Goal: Navigation & Orientation: Find specific page/section

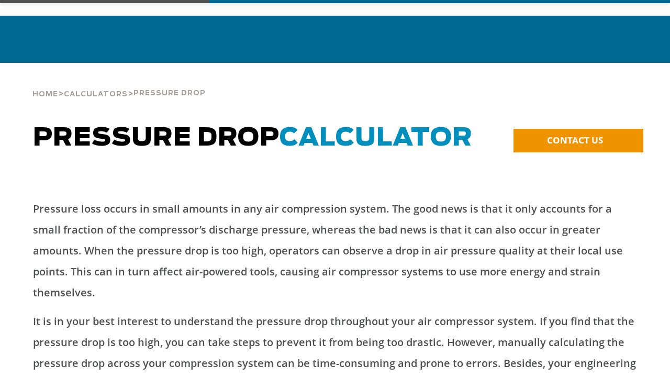
scroll to position [52, 0]
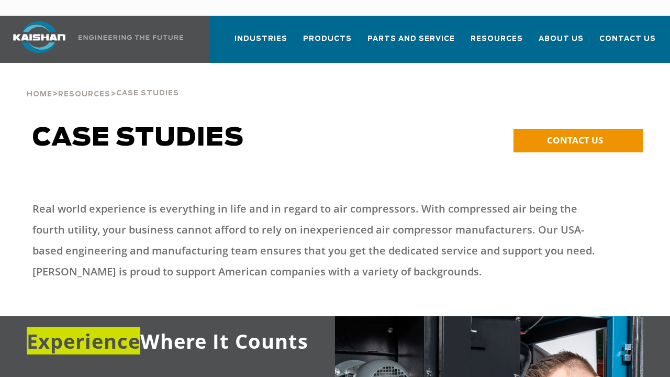
scroll to position [52, 0]
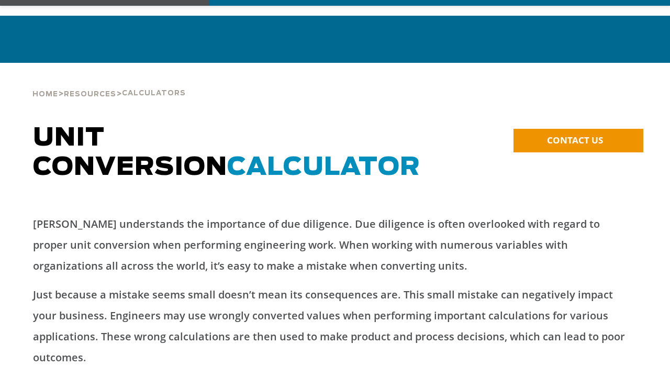
scroll to position [52, 0]
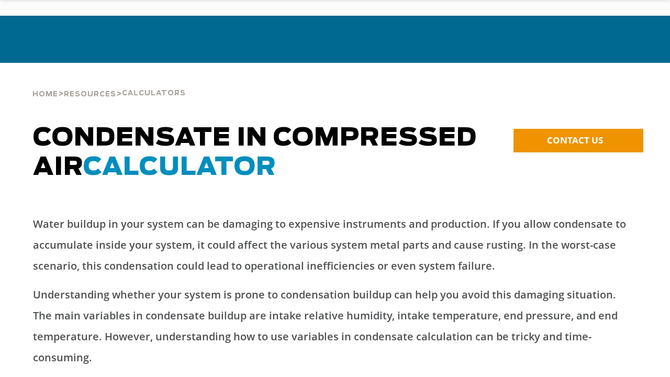
scroll to position [52, 0]
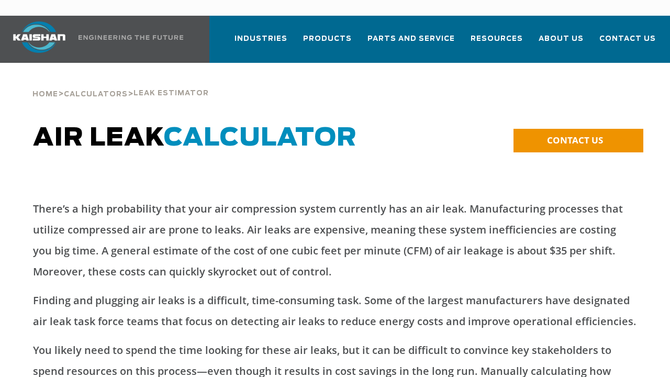
scroll to position [52, 0]
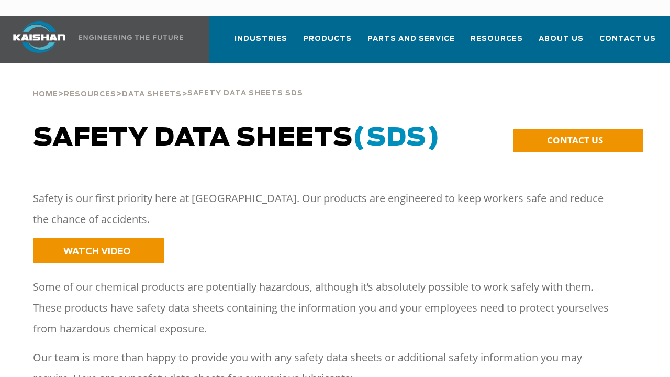
scroll to position [52, 0]
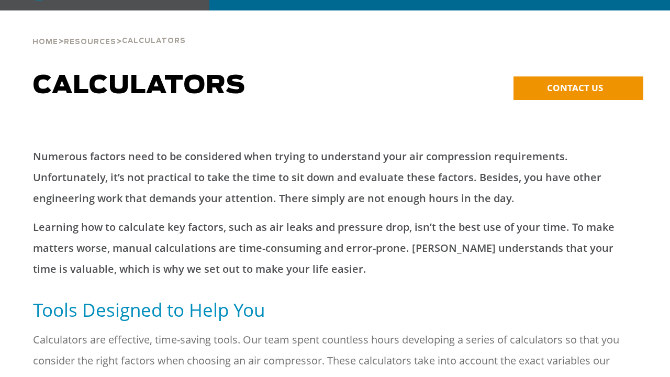
scroll to position [52, 0]
